Goal: Task Accomplishment & Management: Use online tool/utility

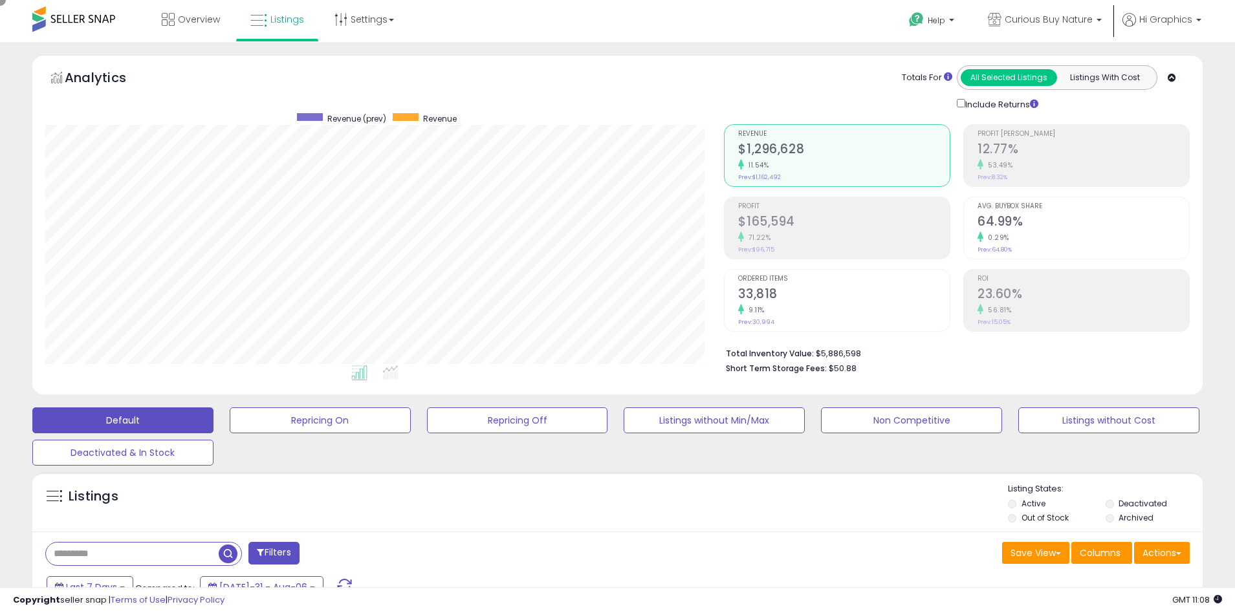
scroll to position [265, 679]
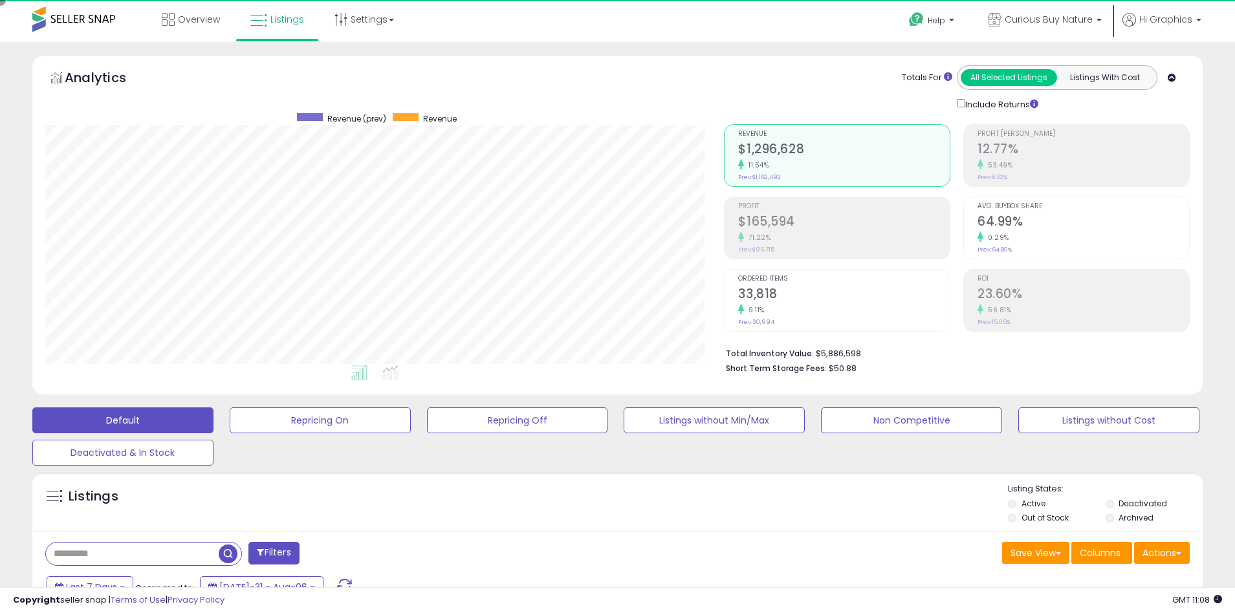
scroll to position [265, 679]
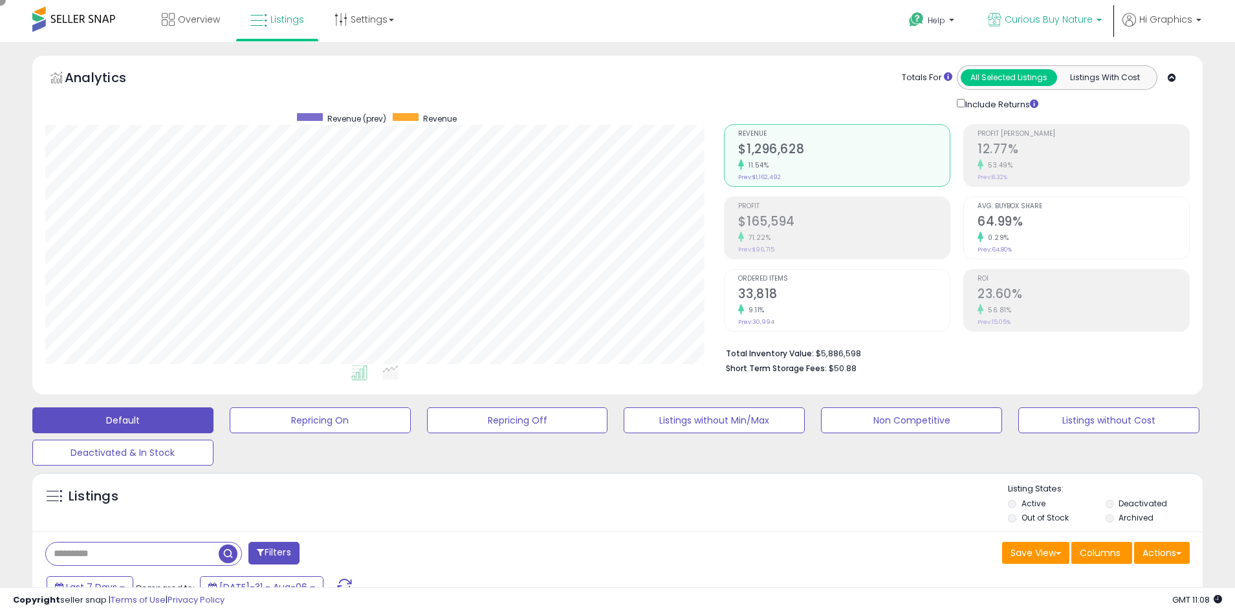
click at [1051, 19] on span "Curious Buy Nature" at bounding box center [1048, 19] width 88 height 13
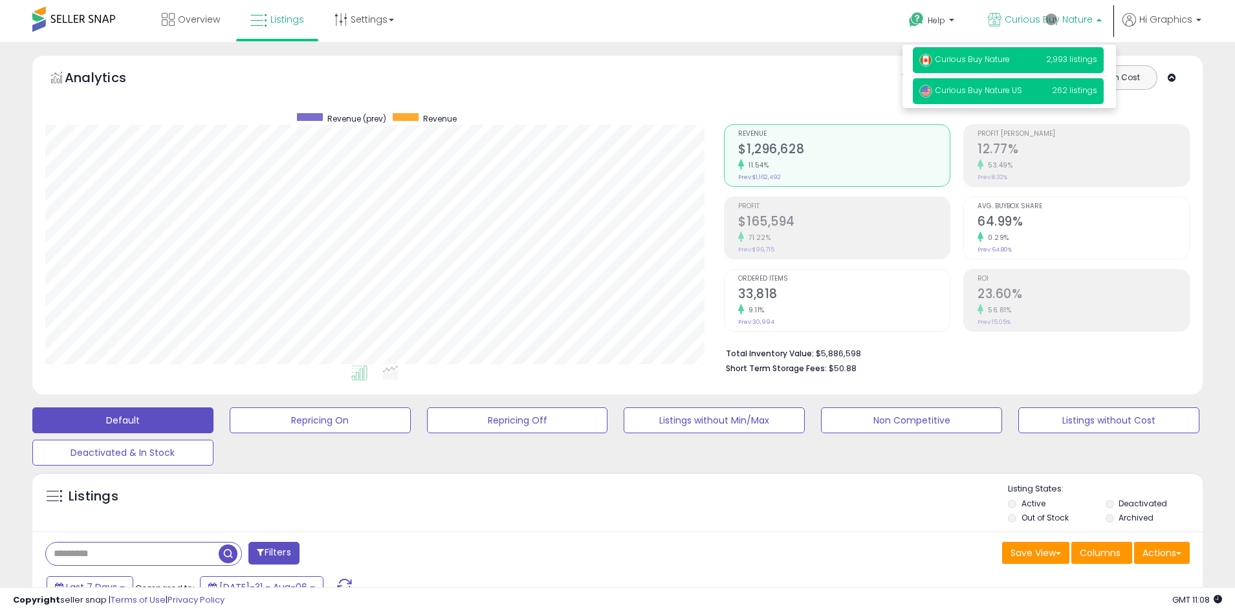
click at [1010, 92] on span "Curious Buy Nature US" at bounding box center [970, 90] width 103 height 11
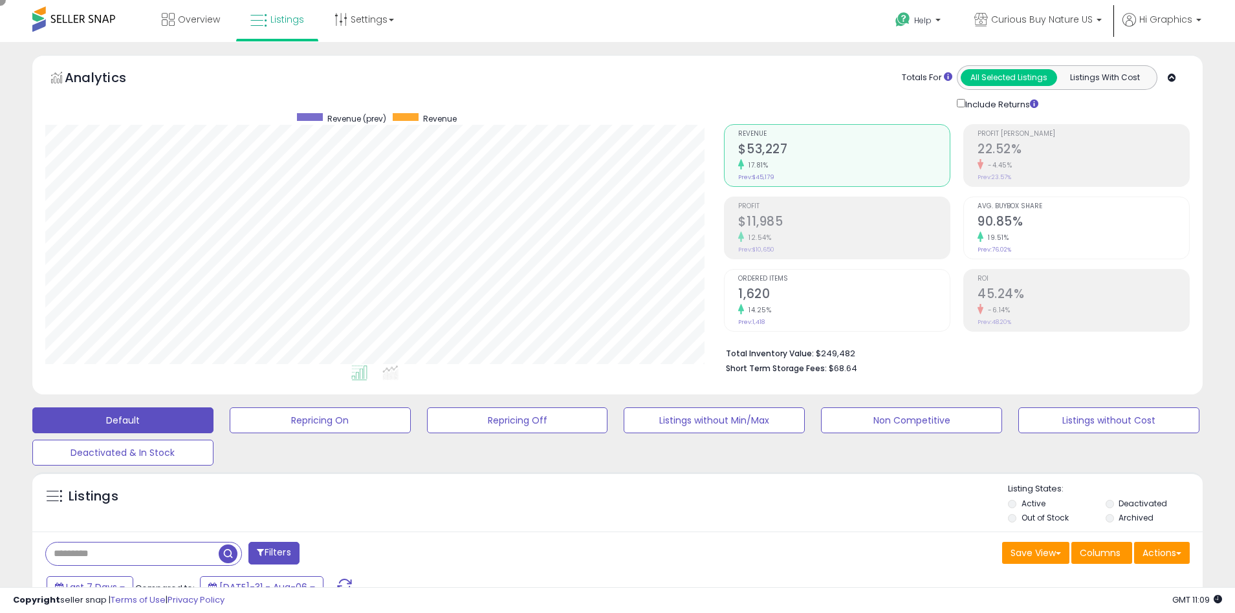
scroll to position [280, 0]
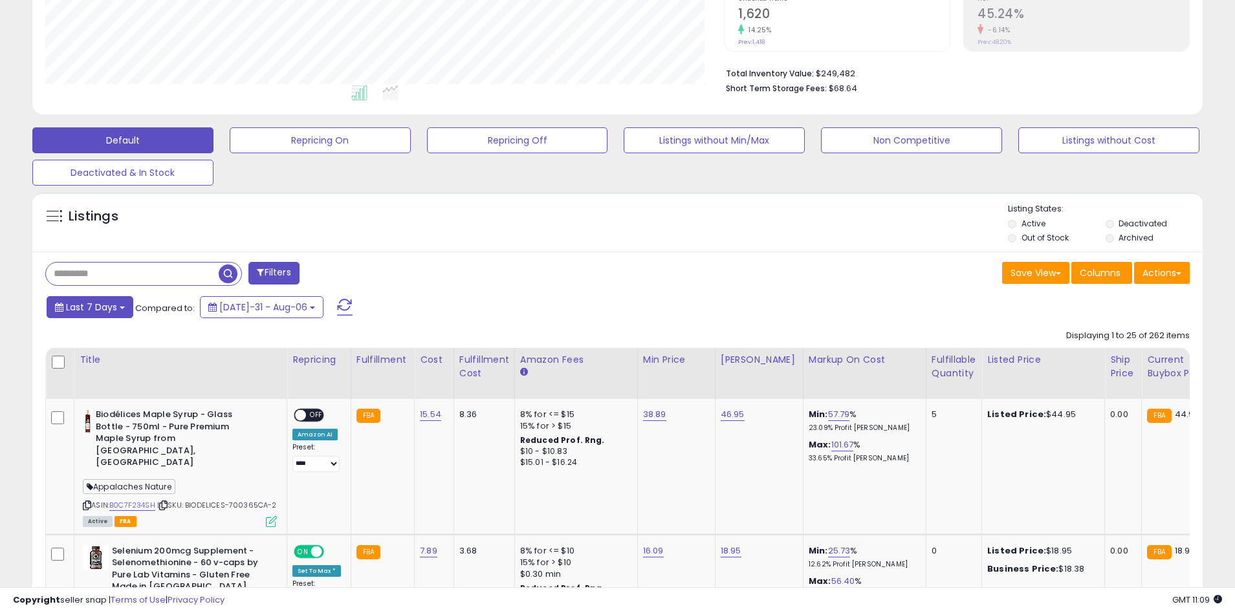
click at [89, 307] on span "Last 7 Days" at bounding box center [91, 307] width 51 height 13
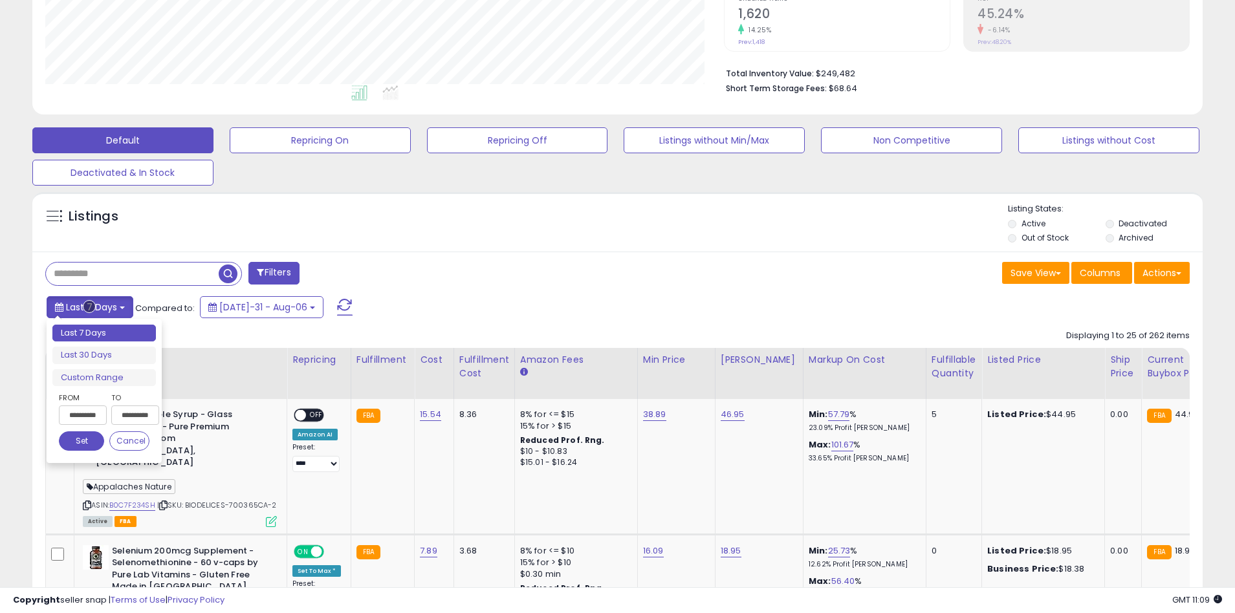
type input "**********"
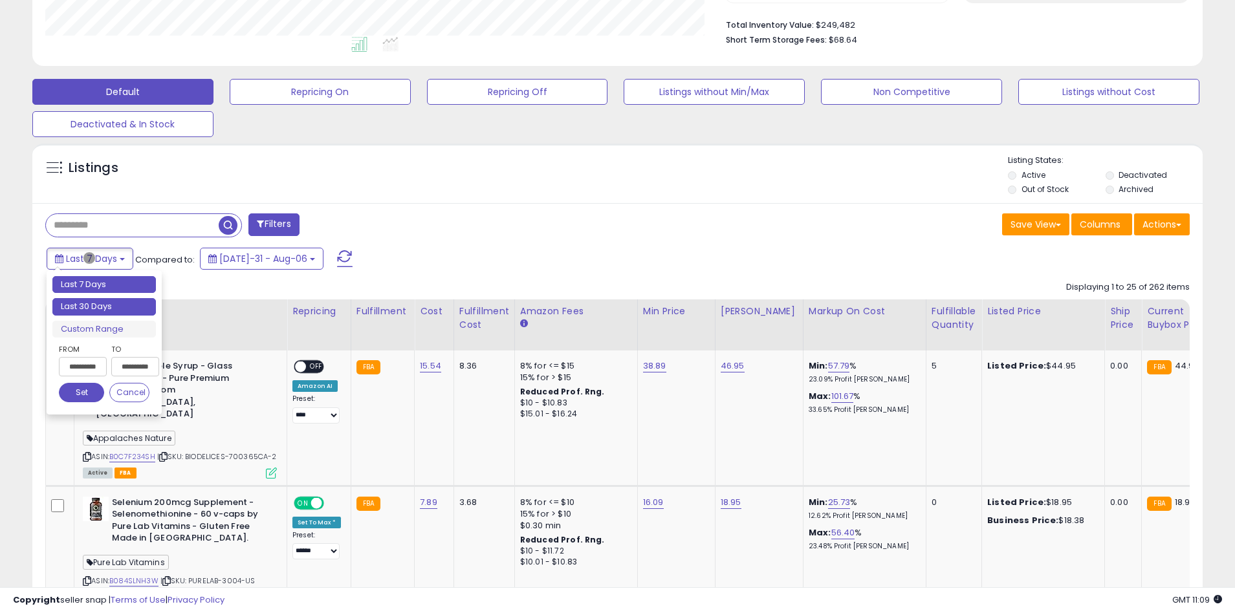
click at [104, 307] on li "Last 30 Days" at bounding box center [103, 306] width 103 height 17
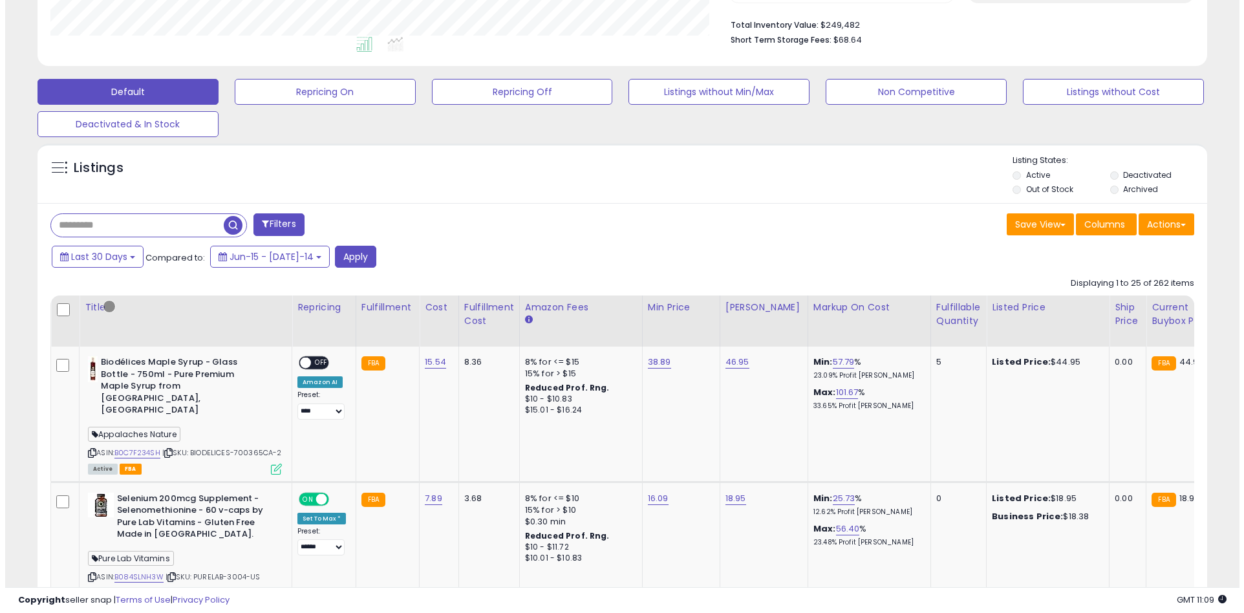
scroll to position [246, 0]
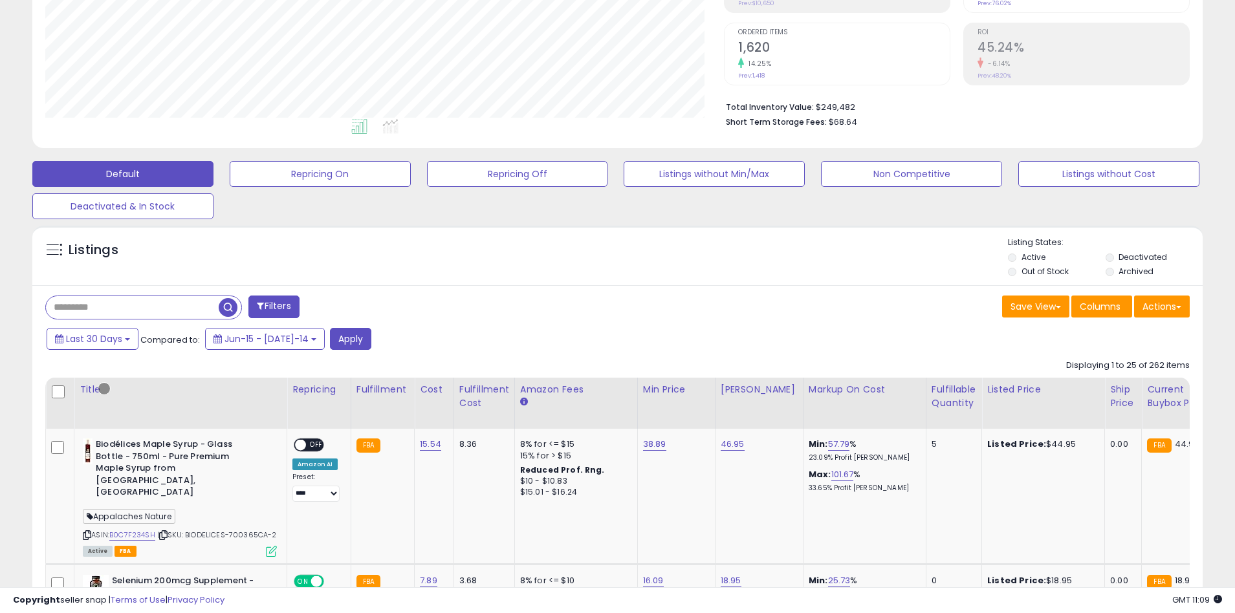
click at [275, 307] on button "Filters" at bounding box center [273, 307] width 50 height 23
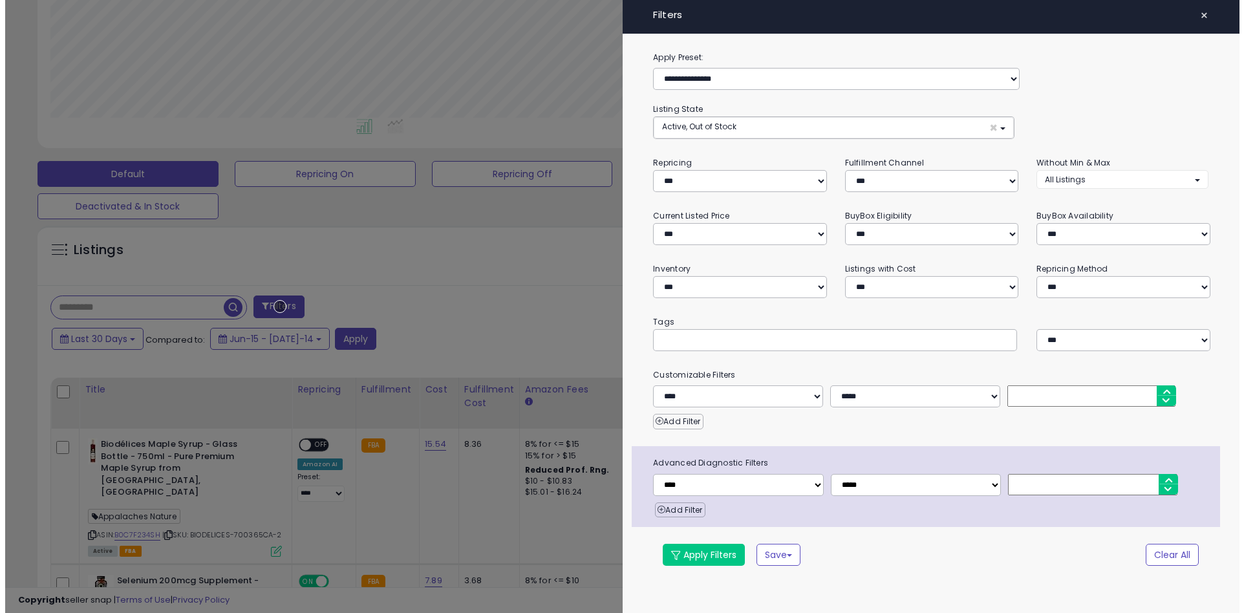
scroll to position [265, 684]
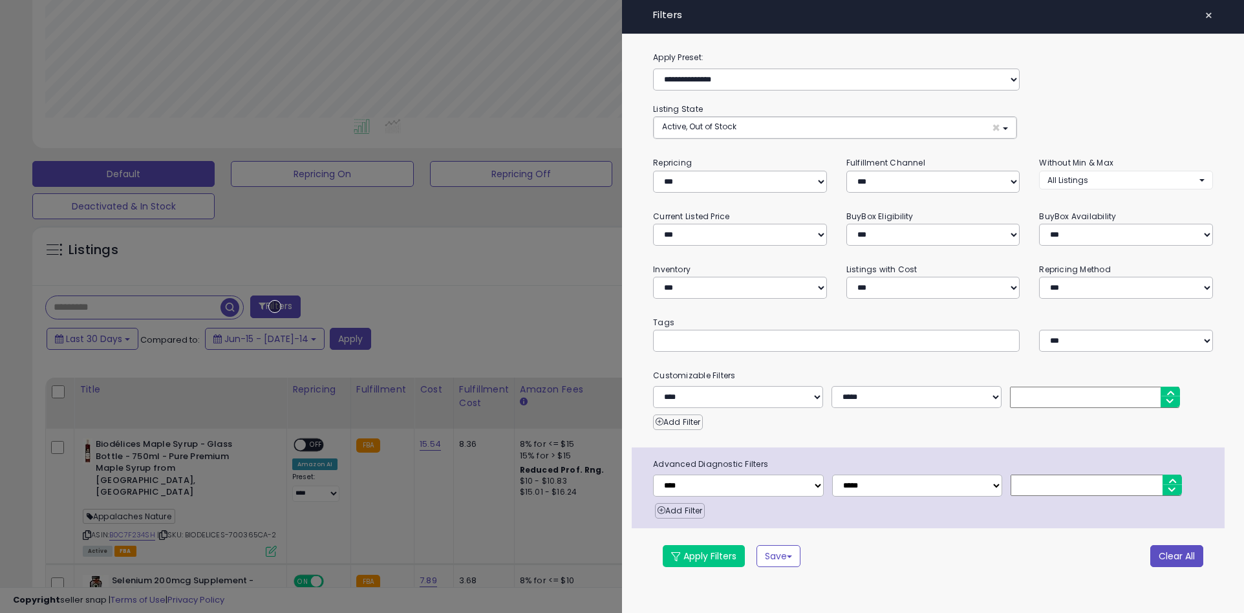
click at [1176, 556] on button "Clear All" at bounding box center [1177, 556] width 53 height 22
select select "*"
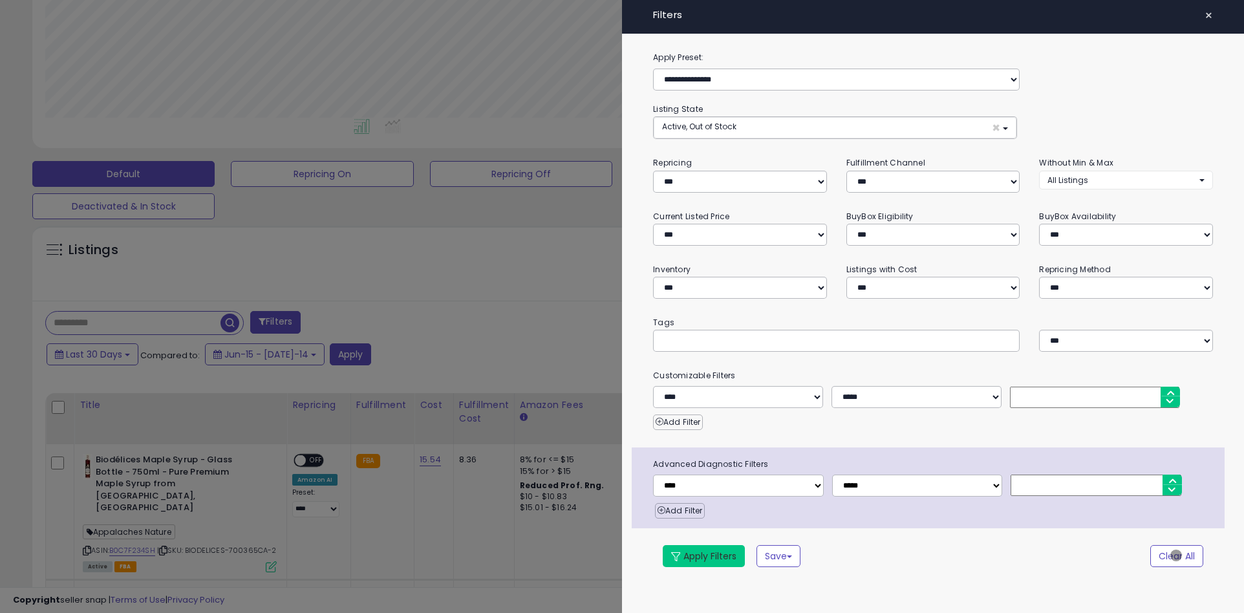
click at [704, 556] on button "Apply Filters" at bounding box center [704, 556] width 82 height 22
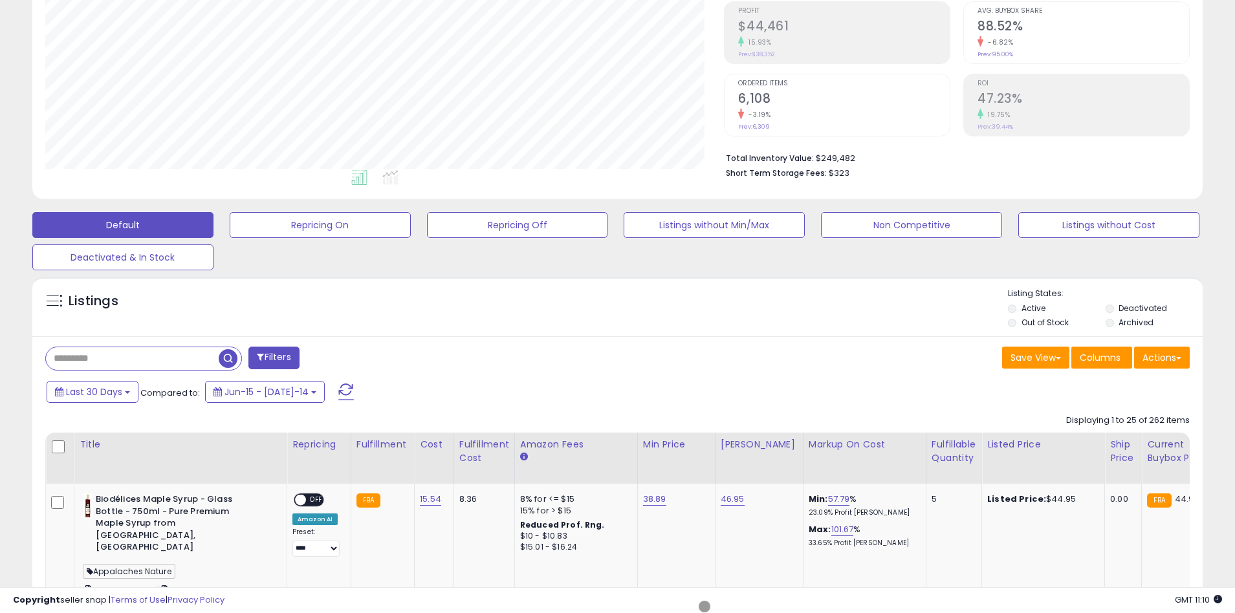
scroll to position [246, 0]
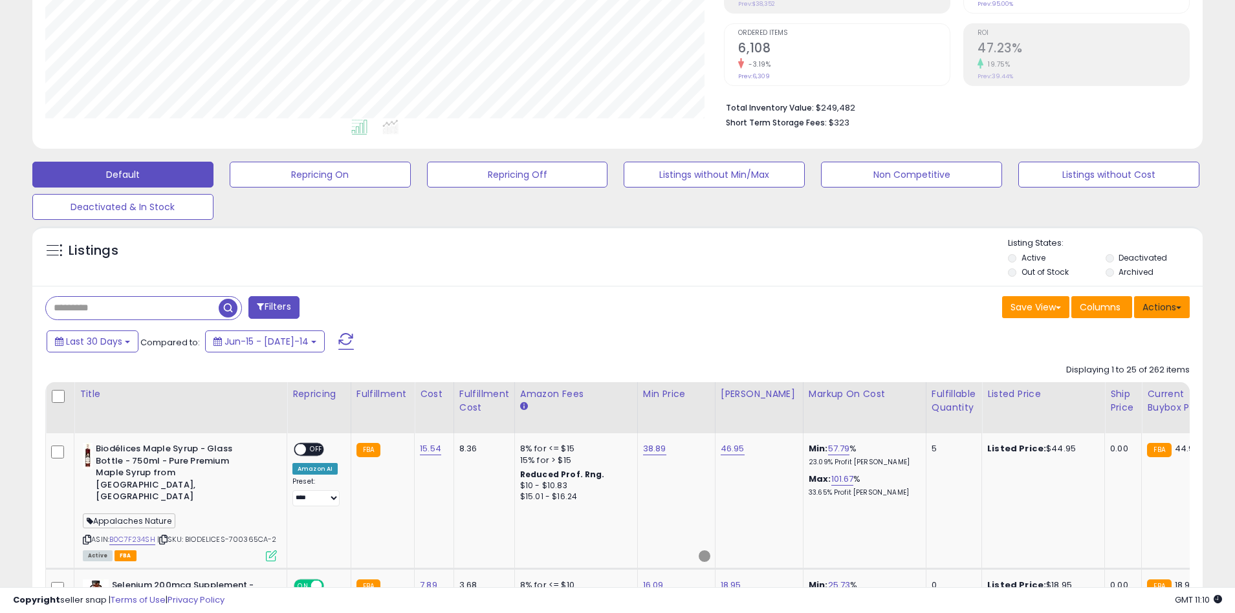
click at [1162, 307] on button "Actions" at bounding box center [1162, 307] width 56 height 22
click at [1109, 389] on link "Export All Columns" at bounding box center [1109, 390] width 142 height 20
